Goal: Information Seeking & Learning: Learn about a topic

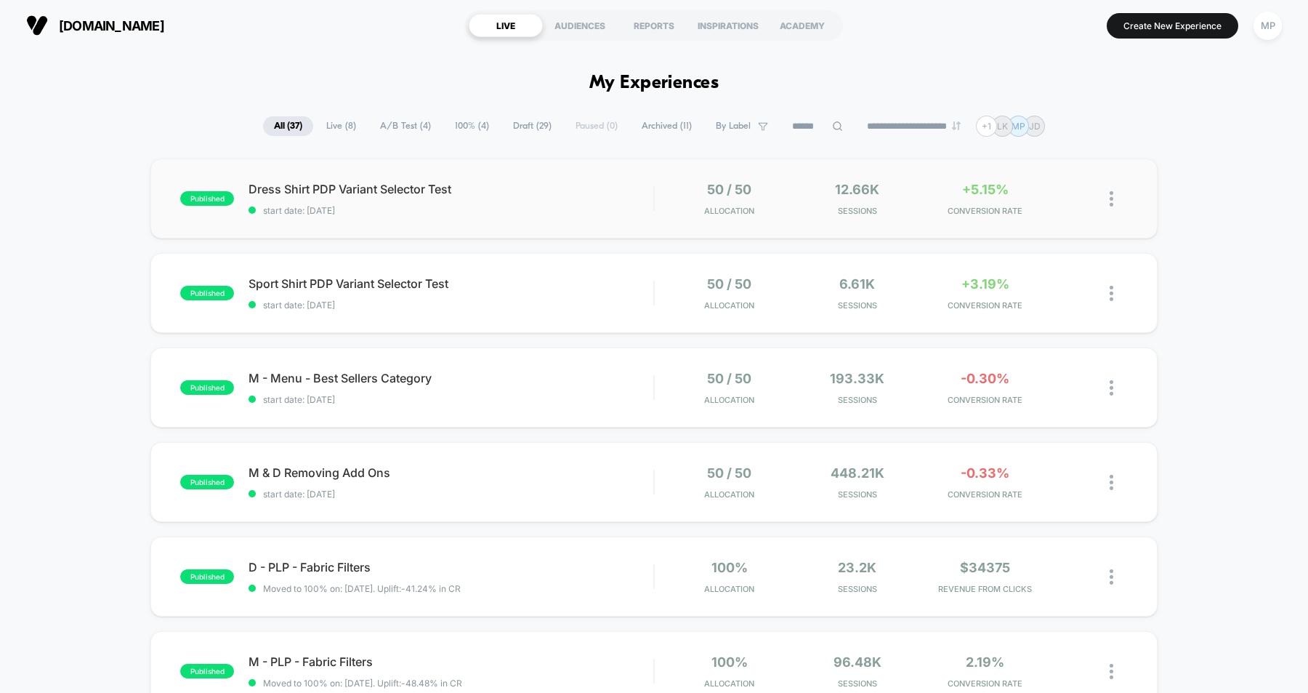
click at [592, 215] on div "published Dress Shirt PDP Variant Selector Test start date: 10/2/2025 50 / 50 A…" at bounding box center [653, 198] width 1007 height 80
